Goal: Task Accomplishment & Management: Manage account settings

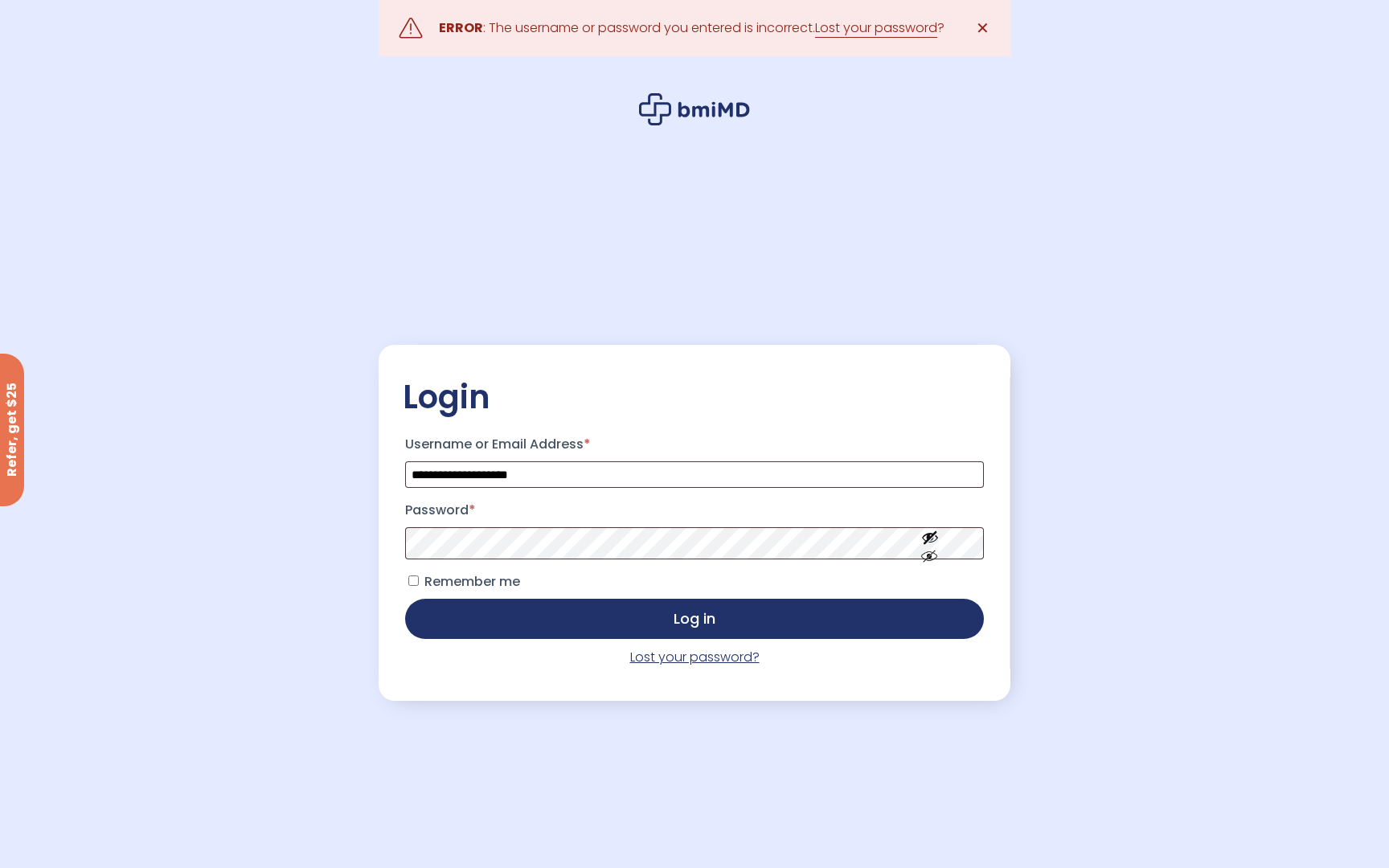
click at [716, 657] on link "Lost your password?" at bounding box center [694, 657] width 129 height 19
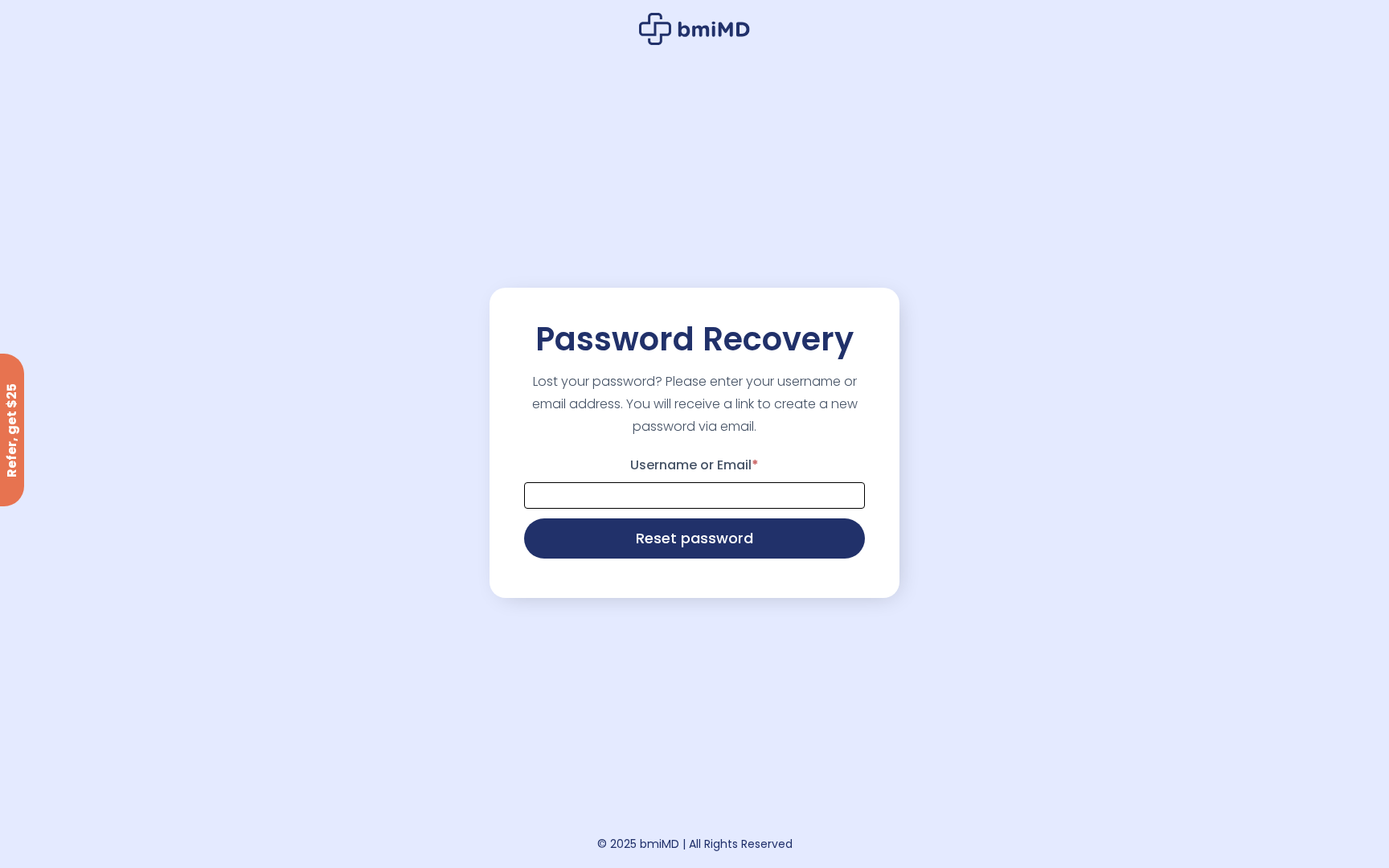
click at [645, 499] on input "Username or Email *" at bounding box center [694, 495] width 341 height 26
type input "**********"
click at [682, 547] on button "Reset password" at bounding box center [694, 537] width 341 height 40
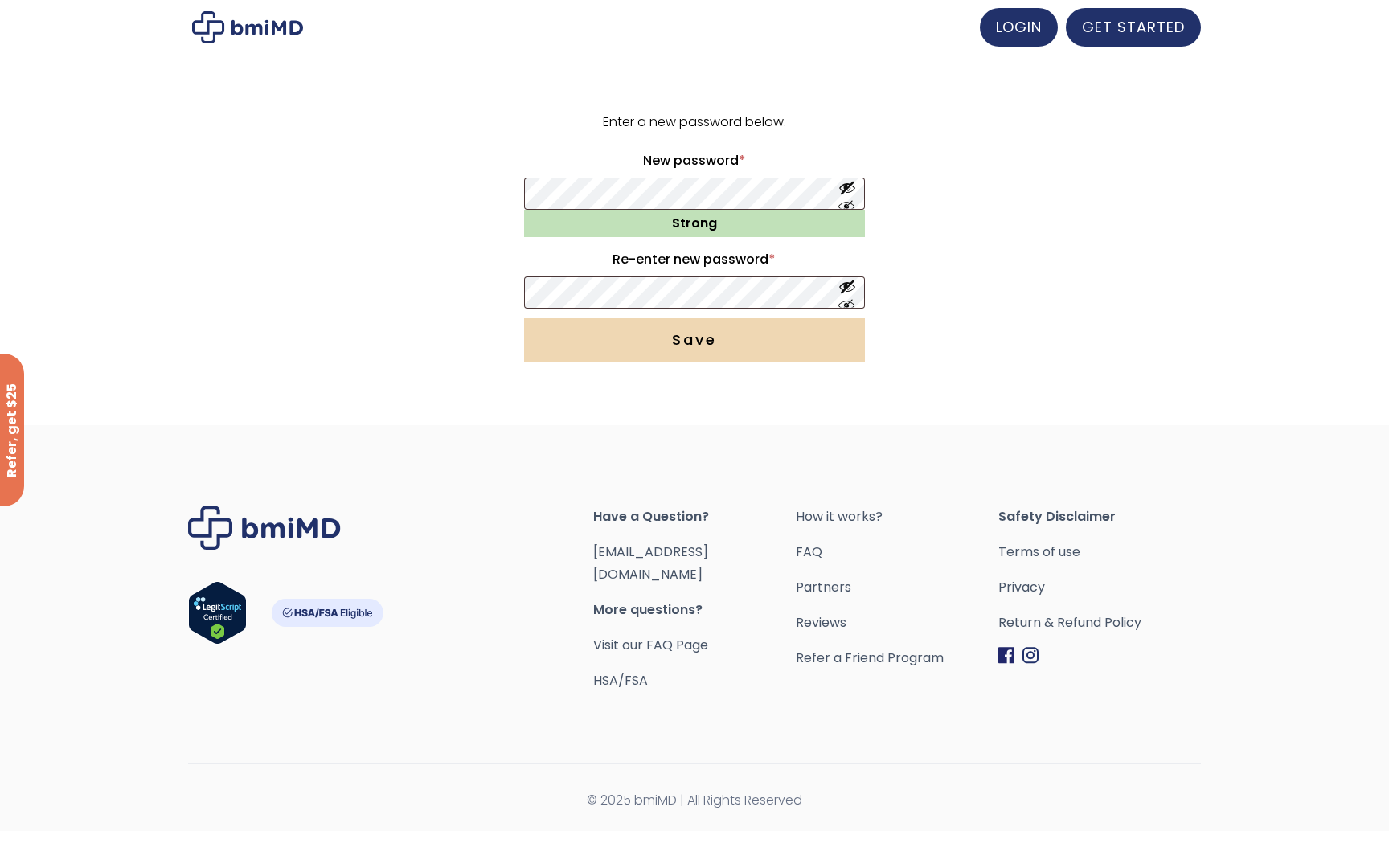
click at [673, 337] on button "Save" at bounding box center [694, 339] width 341 height 43
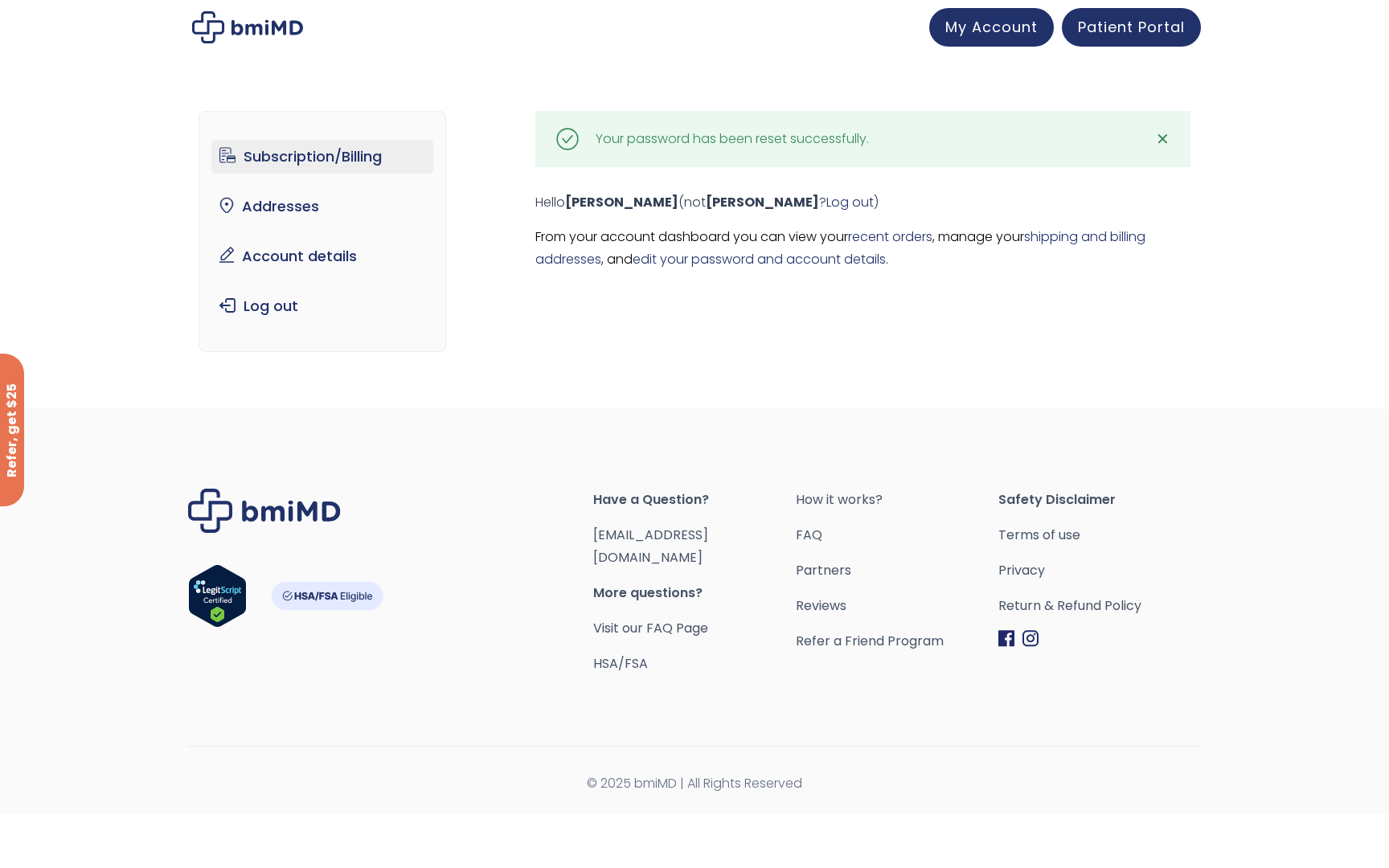
click at [324, 164] on link "Subscription/Billing" at bounding box center [323, 157] width 223 height 34
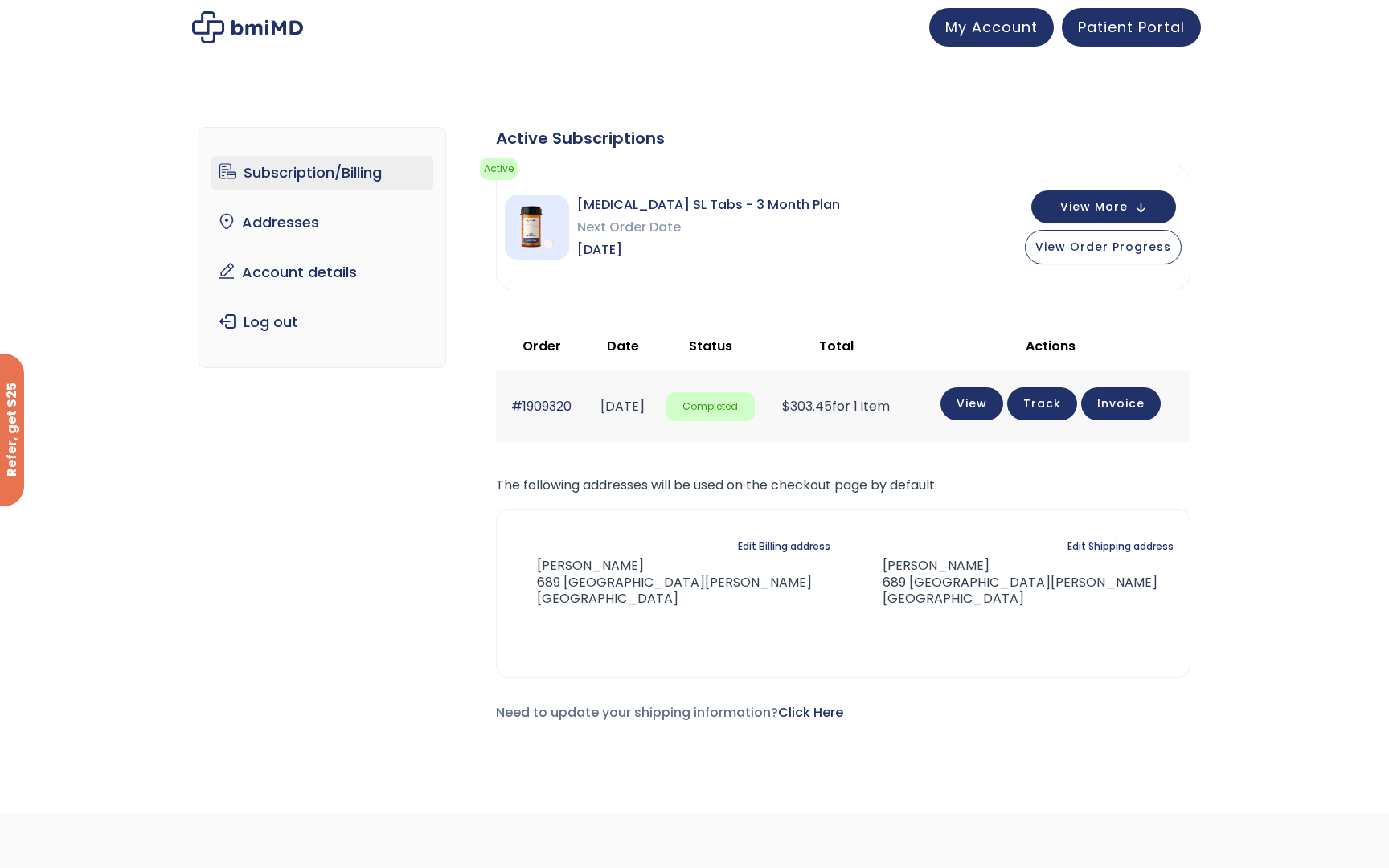
click at [832, 409] on span "$ 303.45" at bounding box center [807, 407] width 50 height 19
click at [833, 440] on td "$ 303.45 for 1 item" at bounding box center [836, 406] width 147 height 70
click at [832, 406] on span "$ 303.45" at bounding box center [807, 407] width 50 height 19
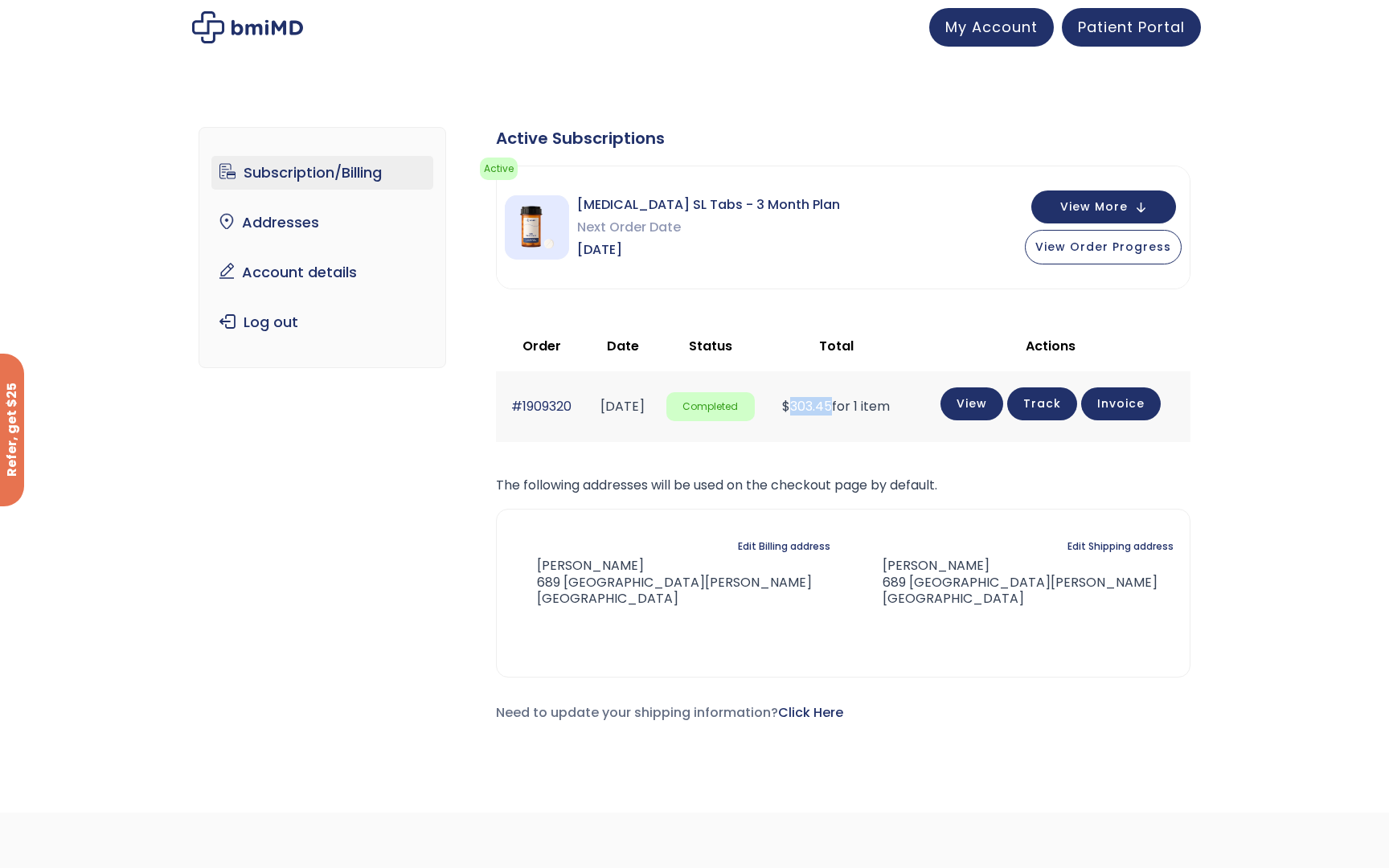
click at [832, 406] on span "$ 303.45" at bounding box center [807, 407] width 50 height 19
click at [845, 435] on td "$ 303.45 for 1 item" at bounding box center [836, 406] width 147 height 70
click at [689, 208] on span "[MEDICAL_DATA] SL Tabs - 3 Month Plan" at bounding box center [709, 205] width 263 height 23
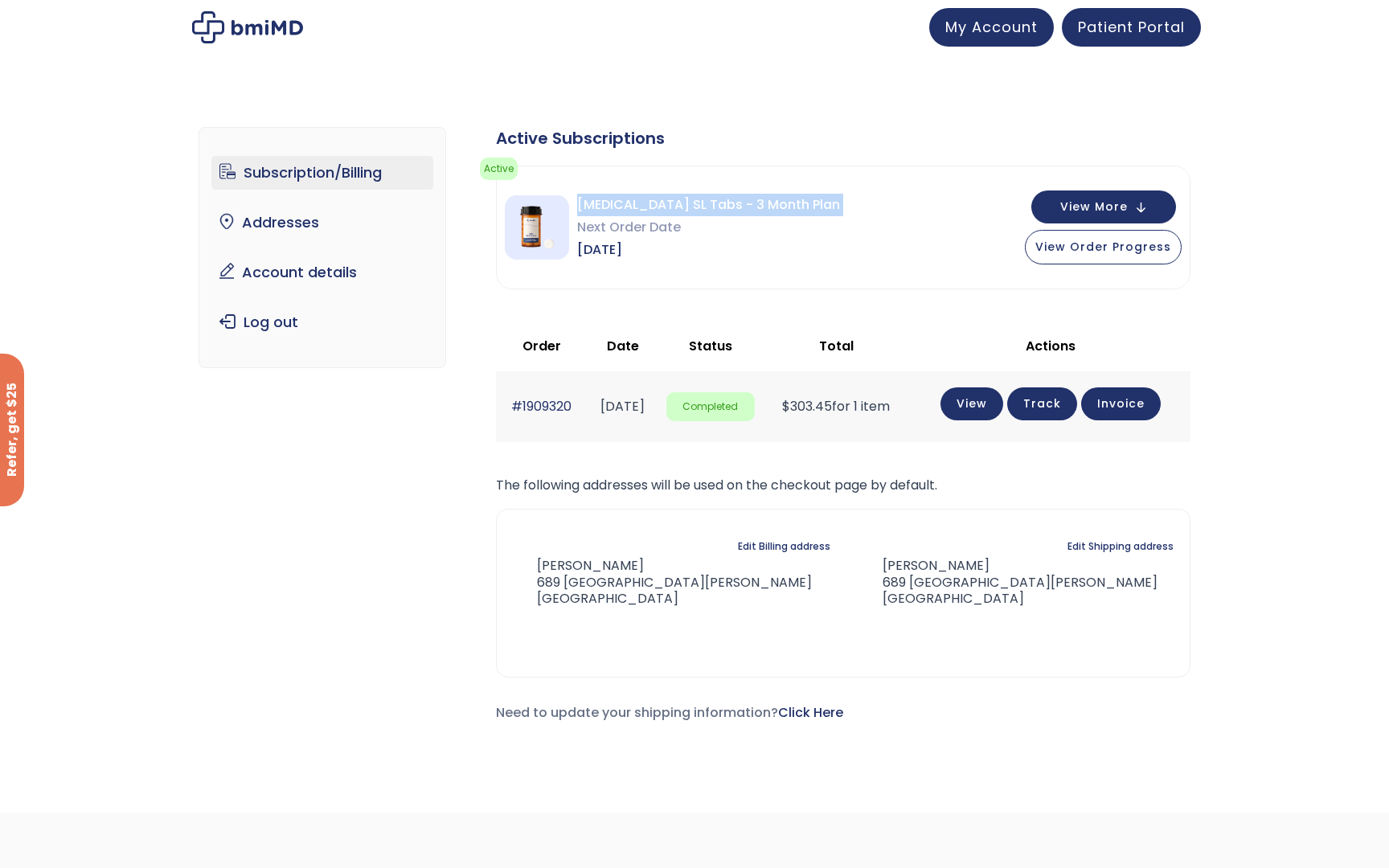
click at [689, 208] on span "[MEDICAL_DATA] SL Tabs - 3 Month Plan" at bounding box center [709, 205] width 263 height 23
click at [1133, 256] on button "View Order Progress" at bounding box center [1104, 245] width 157 height 35
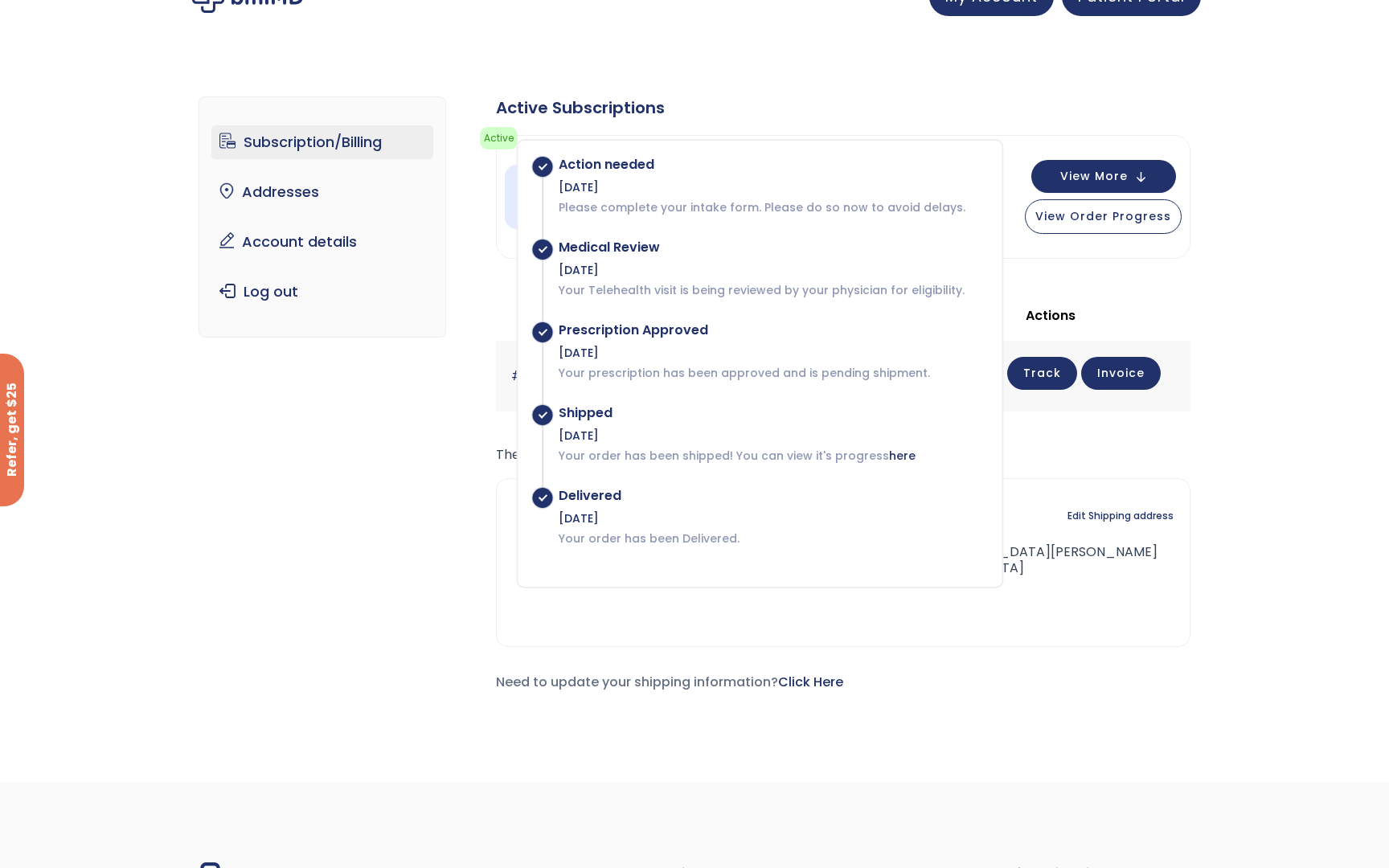
scroll to position [29, 0]
click at [594, 526] on div "[DATE]" at bounding box center [772, 520] width 427 height 16
click at [576, 546] on p "Your order has been Delivered." at bounding box center [772, 540] width 427 height 16
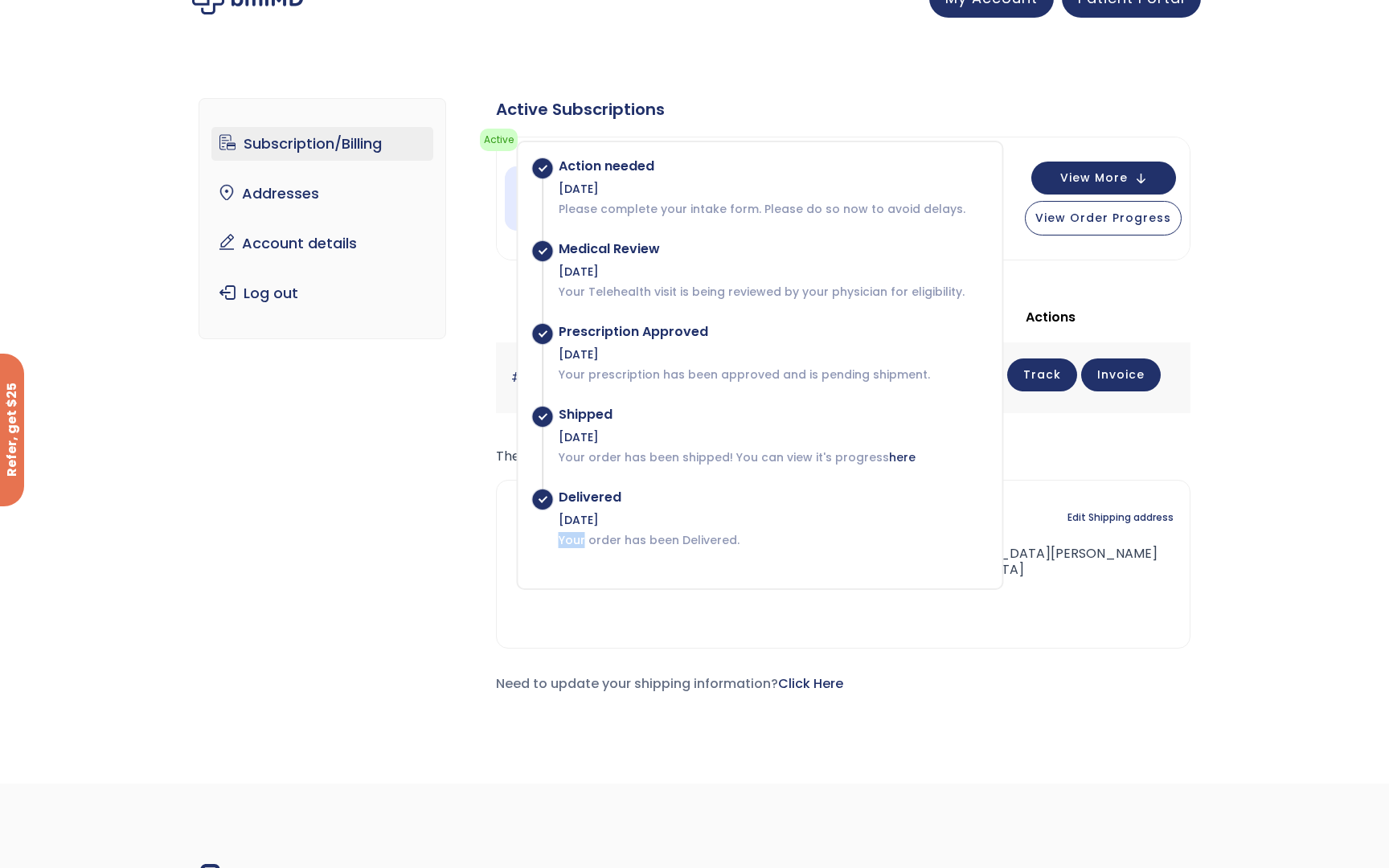
click at [576, 546] on p "Your order has been Delivered." at bounding box center [772, 540] width 427 height 16
click at [384, 494] on div "Subscription/Billing bmiRewards Addresses Account details Submit a Review Log o…" at bounding box center [694, 402] width 993 height 673
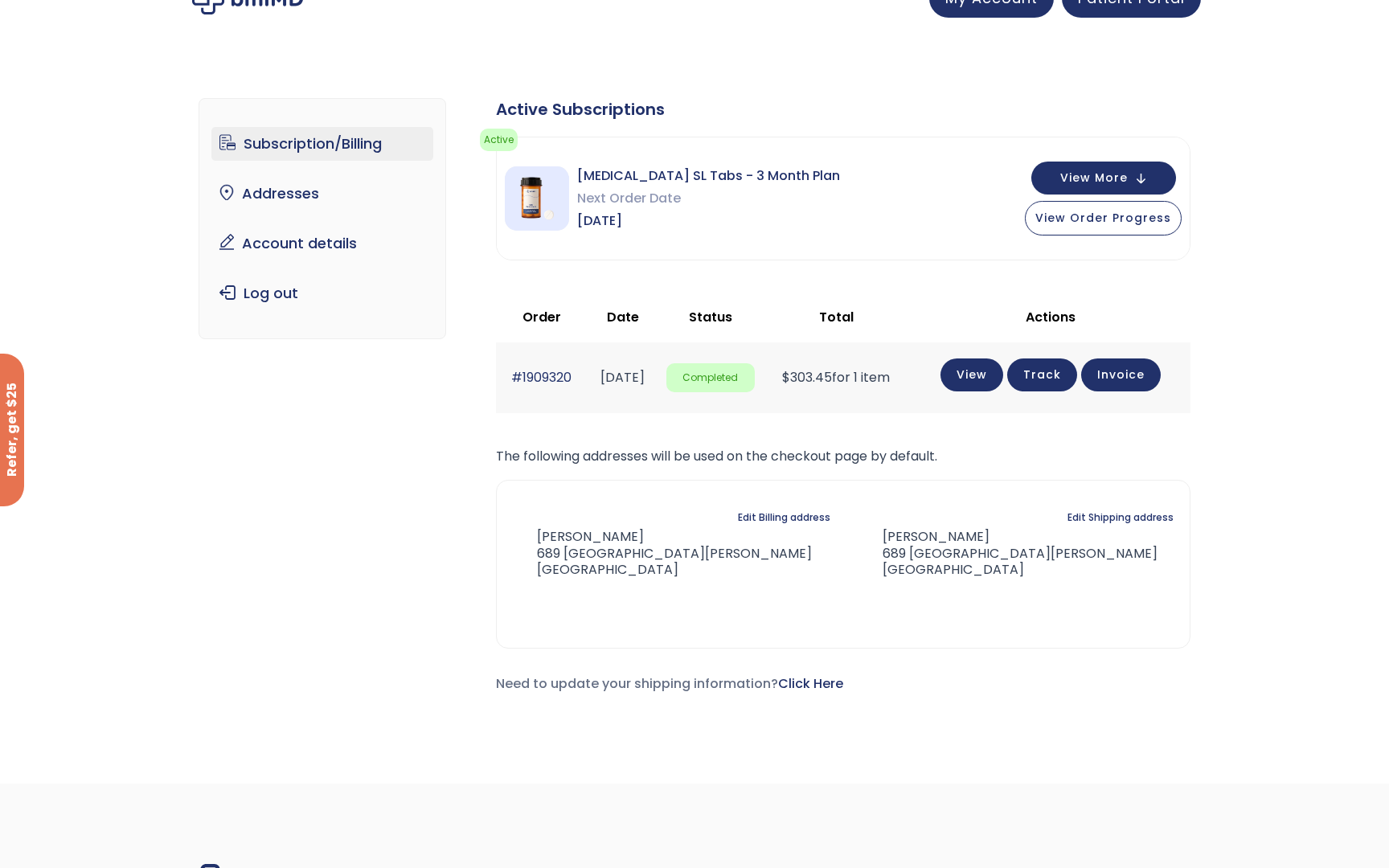
click at [580, 458] on p "The following addresses will be used on the checkout page by default." at bounding box center [843, 456] width 694 height 23
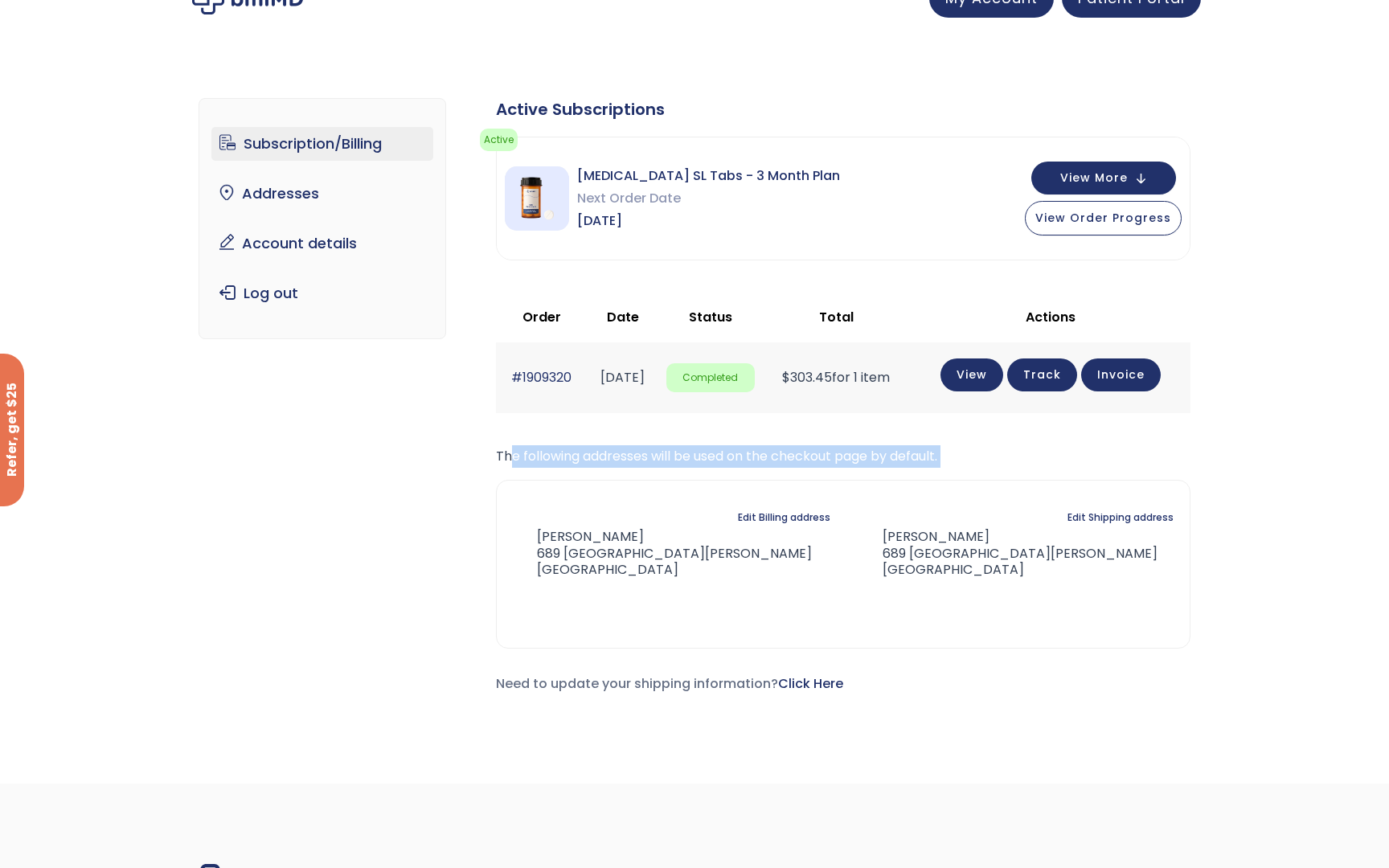
click at [580, 458] on p "The following addresses will be used on the checkout page by default." at bounding box center [843, 456] width 694 height 23
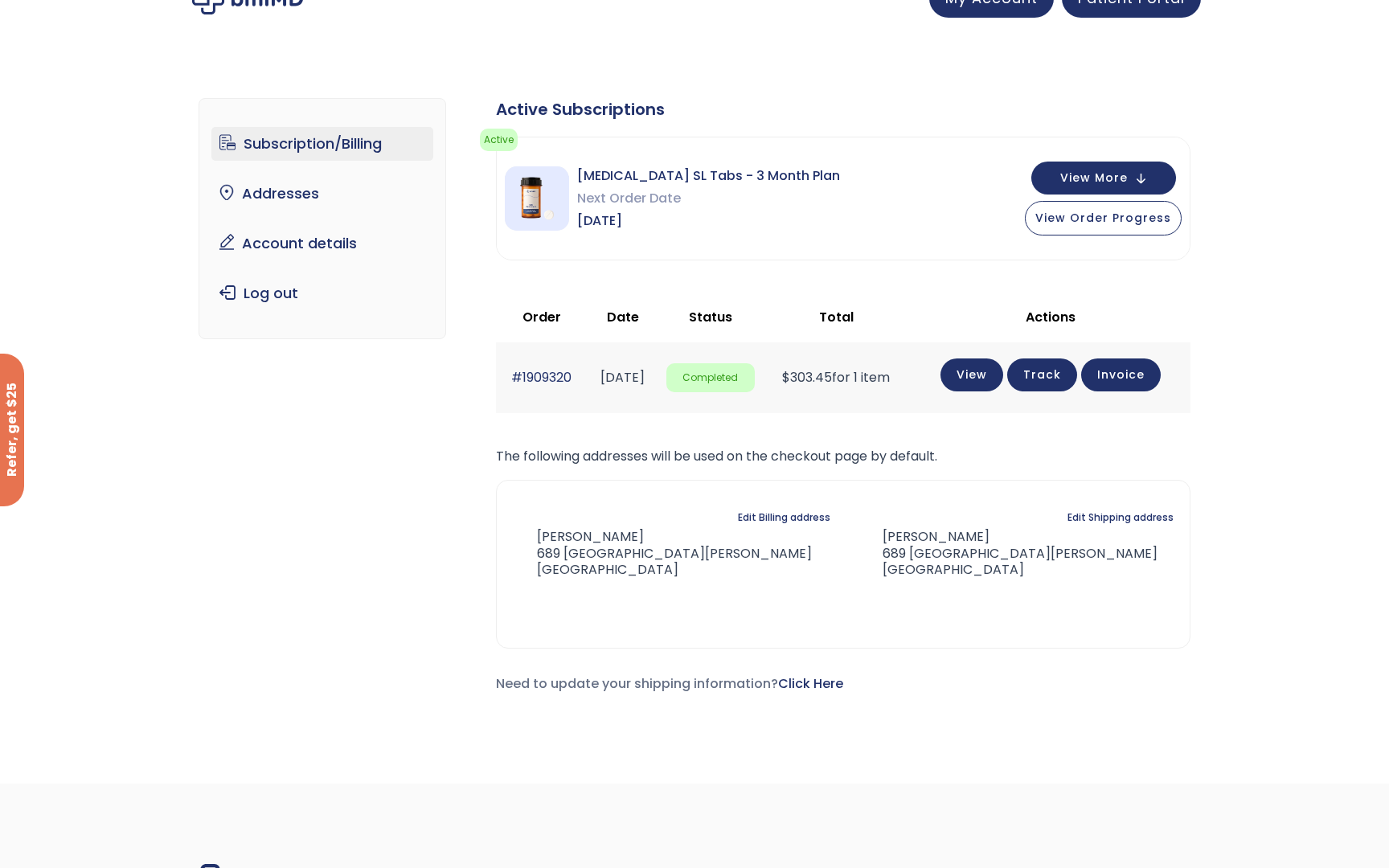
click at [741, 378] on span "Completed" at bounding box center [711, 378] width 89 height 30
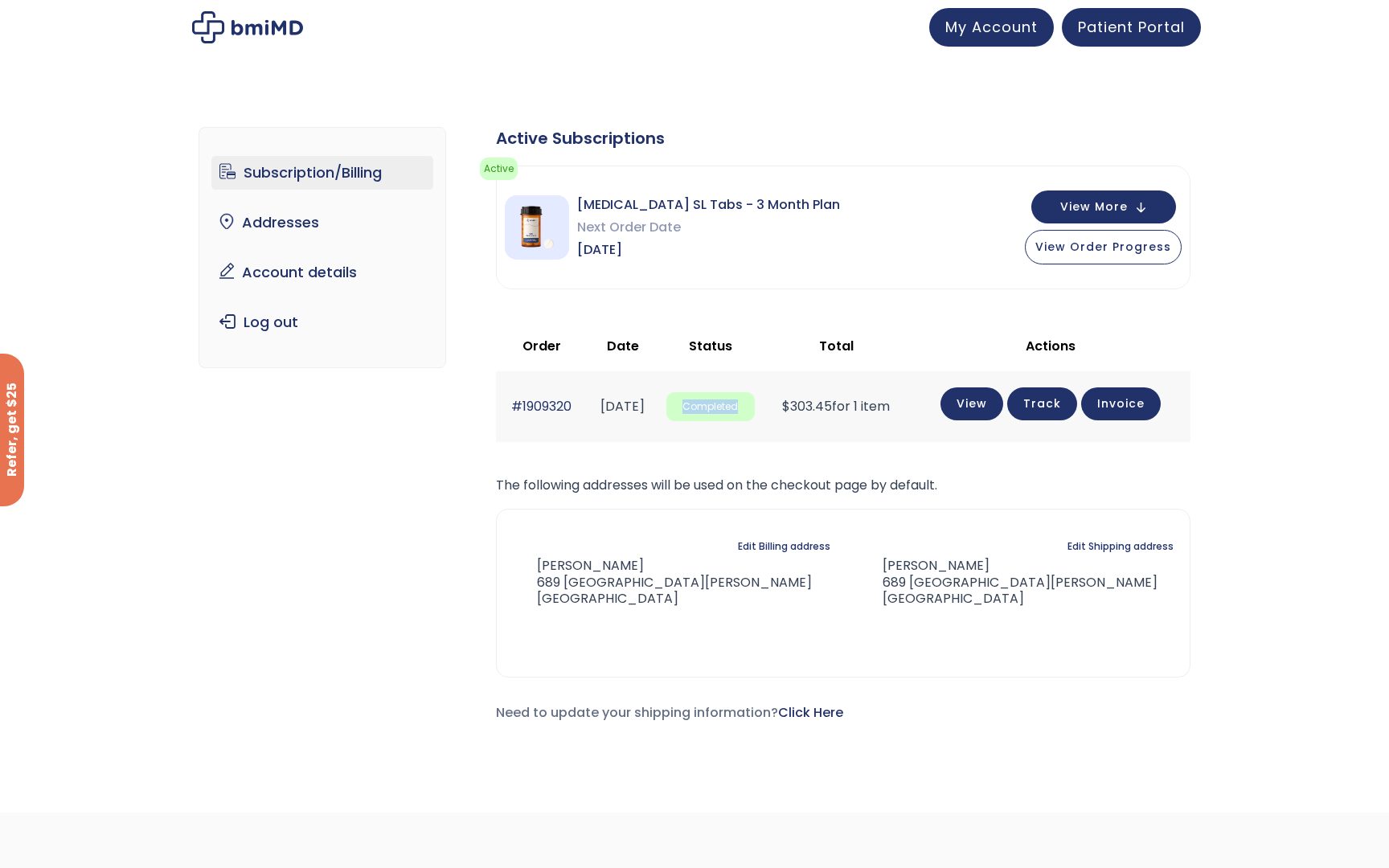
click at [361, 178] on link "Subscription/Billing" at bounding box center [323, 173] width 223 height 34
click at [965, 34] on span "My Account" at bounding box center [992, 24] width 93 height 20
click at [1073, 253] on button "View Order Progress" at bounding box center [1104, 245] width 157 height 35
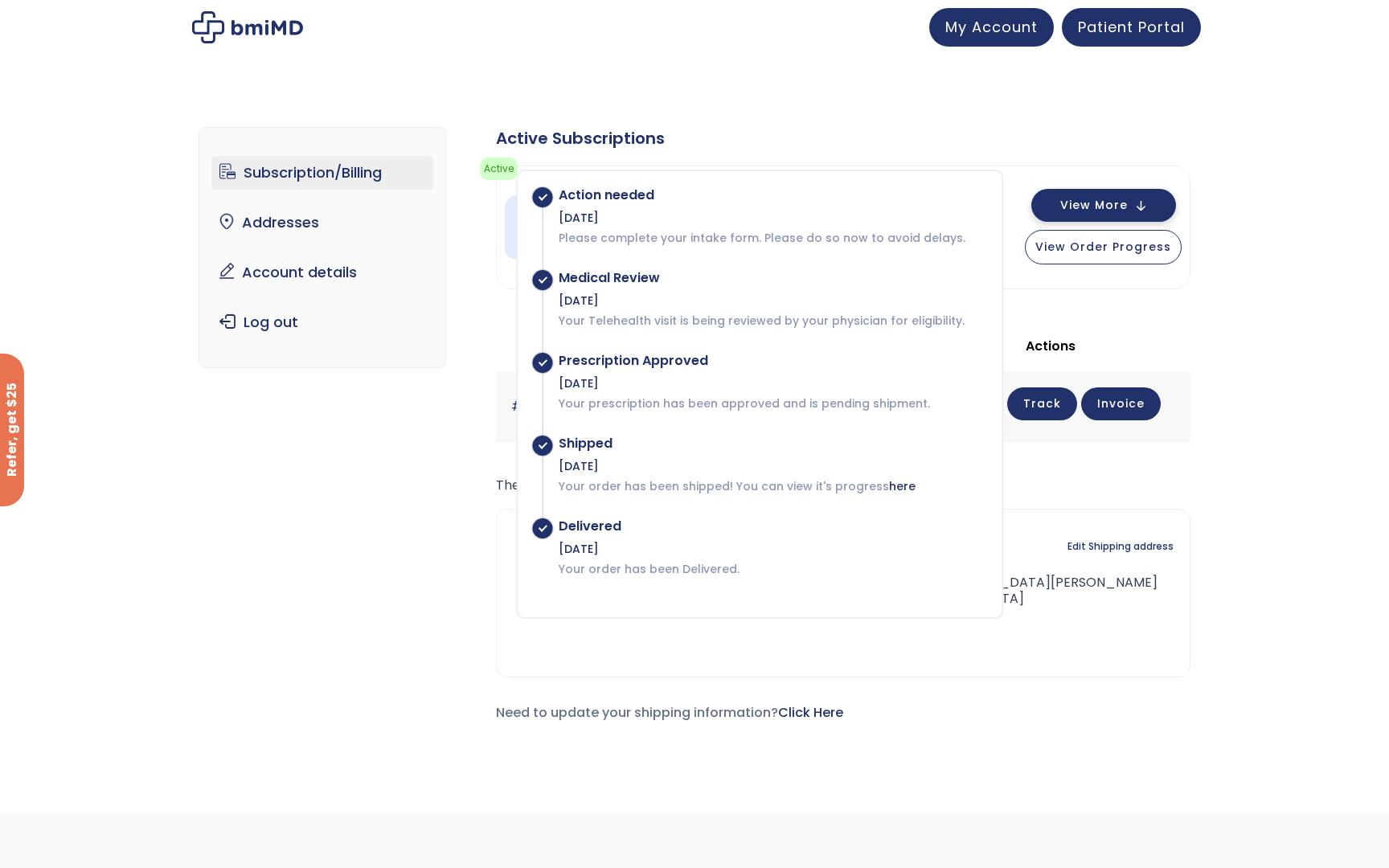
click at [1116, 216] on button "View More" at bounding box center [1104, 205] width 145 height 33
